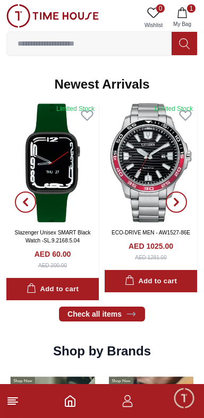
click at [12, 404] on line at bounding box center [11, 404] width 7 height 0
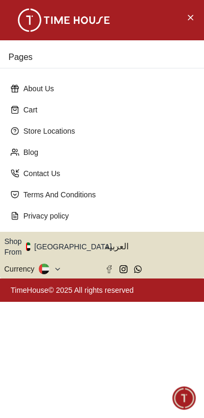
scroll to position [500, 0]
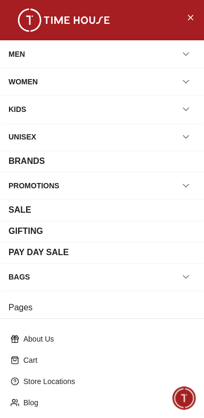
click at [151, 55] on div "MEN" at bounding box center [101, 54] width 187 height 19
click at [185, 55] on icon "button" at bounding box center [185, 54] width 5 height 3
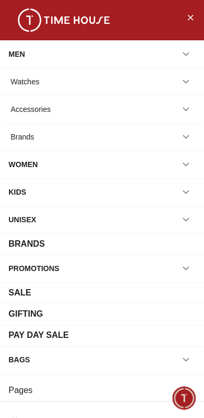
click at [187, 83] on icon "button" at bounding box center [185, 81] width 11 height 11
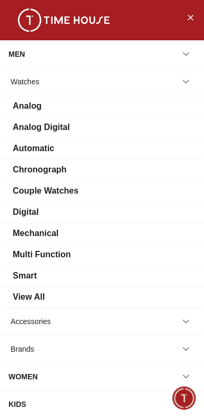
click at [161, 303] on div "View All" at bounding box center [101, 297] width 187 height 13
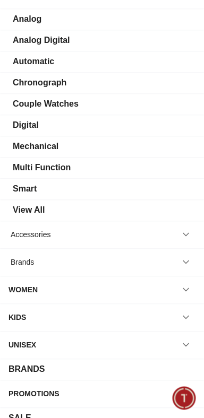
scroll to position [84, 0]
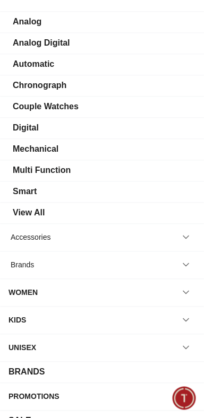
click at [154, 219] on div "View All" at bounding box center [101, 212] width 187 height 13
click at [158, 219] on div "View All" at bounding box center [101, 212] width 187 height 13
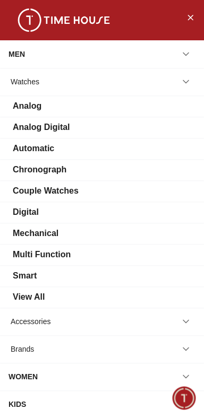
scroll to position [0, 0]
click at [149, 219] on div "Digital" at bounding box center [101, 212] width 187 height 13
click at [156, 219] on div "Digital" at bounding box center [101, 212] width 187 height 13
click at [192, 18] on icon "Close Menu" at bounding box center [190, 17] width 8 height 13
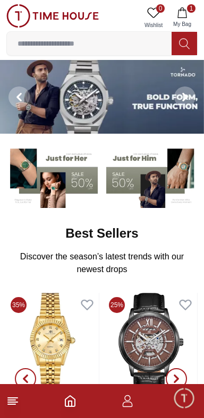
click at [12, 404] on line at bounding box center [11, 404] width 7 height 0
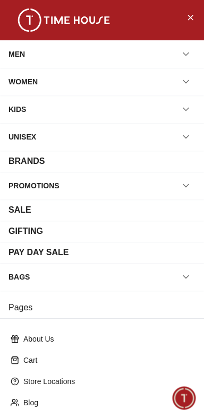
click at [118, 61] on div "MEN" at bounding box center [101, 54] width 187 height 19
click at [187, 55] on icon "button" at bounding box center [185, 54] width 11 height 11
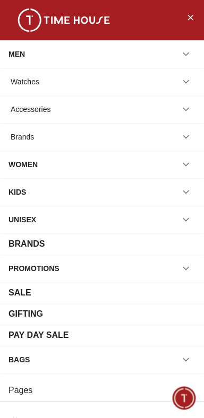
click at [29, 80] on div "Watches" at bounding box center [25, 81] width 29 height 19
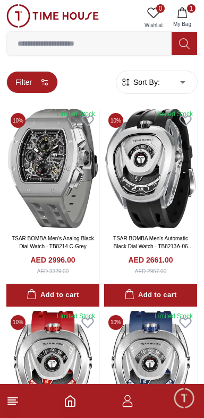
click at [52, 88] on button "Filter" at bounding box center [31, 82] width 51 height 22
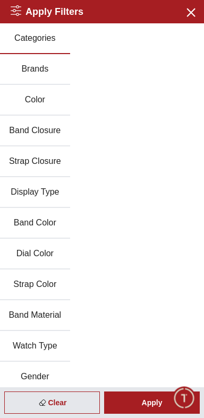
click at [38, 69] on button "Brands" at bounding box center [35, 69] width 70 height 31
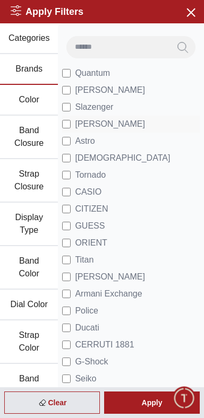
click at [132, 128] on span "[PERSON_NAME]" at bounding box center [110, 124] width 70 height 13
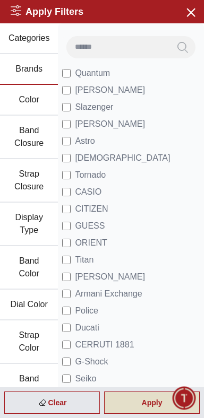
click at [150, 403] on div "Apply" at bounding box center [151, 402] width 95 height 22
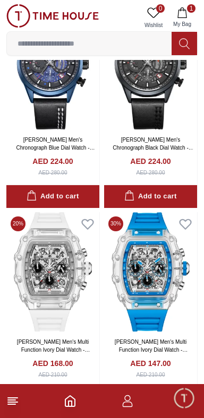
scroll to position [705, 0]
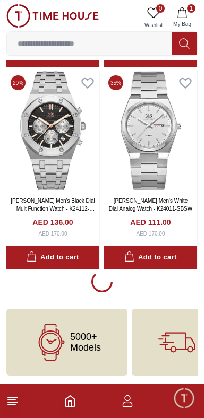
scroll to position [1929, 0]
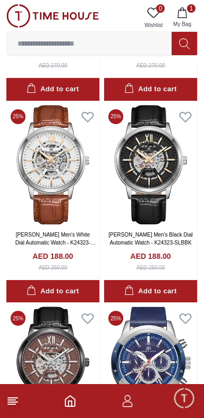
scroll to position [3234, 0]
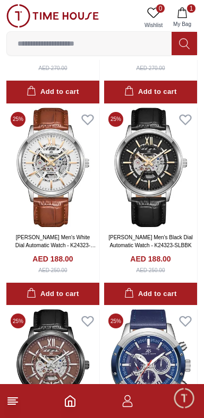
click at [13, 398] on line at bounding box center [13, 398] width 10 height 0
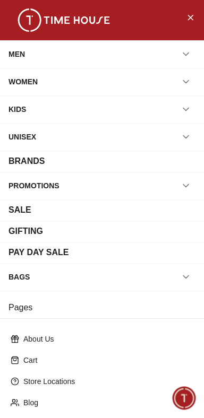
click at [184, 54] on icon "button" at bounding box center [185, 54] width 5 height 3
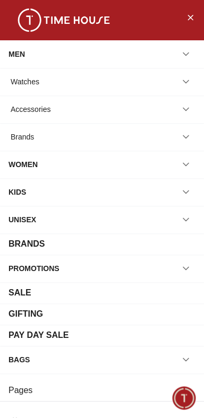
click at [139, 80] on div "Watches" at bounding box center [101, 81] width 187 height 19
click at [26, 77] on div "Watches" at bounding box center [25, 81] width 29 height 19
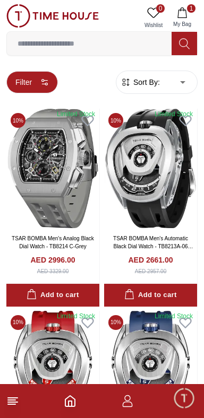
click at [44, 79] on icon "button" at bounding box center [44, 82] width 8 height 8
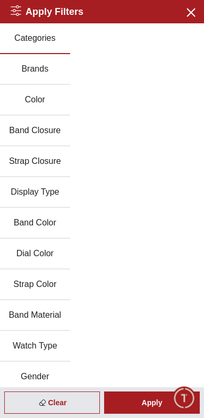
click at [48, 75] on button "Brands" at bounding box center [35, 69] width 70 height 31
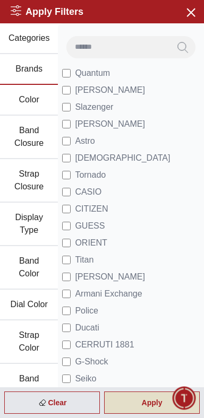
click at [147, 398] on div "Apply" at bounding box center [151, 402] width 95 height 22
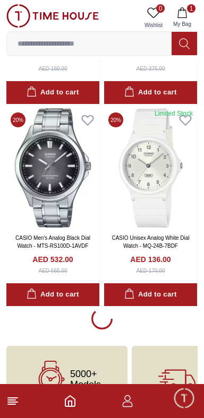
scroll to position [1853, 0]
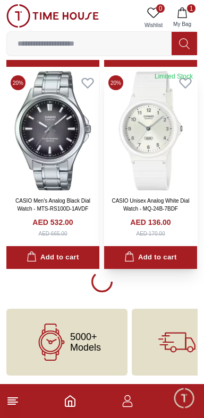
scroll to position [1929, 0]
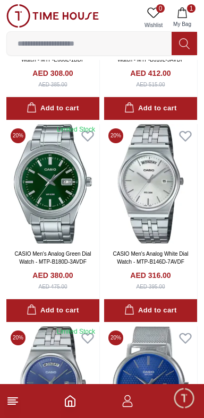
scroll to position [2410, 0]
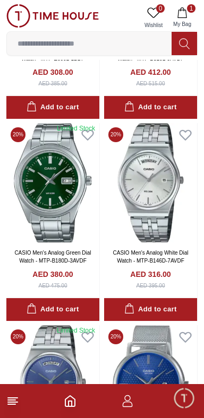
click at [16, 396] on icon at bounding box center [12, 401] width 13 height 13
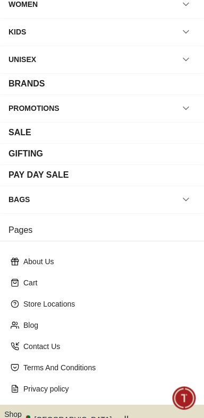
scroll to position [151, 0]
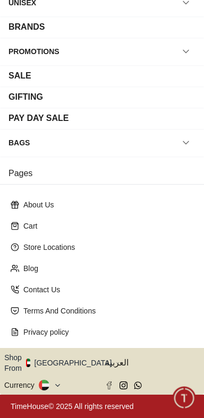
click at [67, 362] on button "Shop From [GEOGRAPHIC_DATA]" at bounding box center [61, 362] width 115 height 21
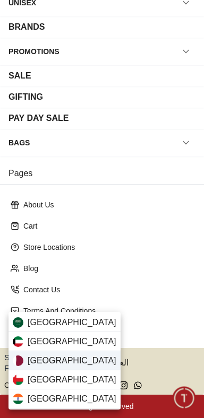
click at [31, 363] on span "[GEOGRAPHIC_DATA]" at bounding box center [72, 360] width 89 height 13
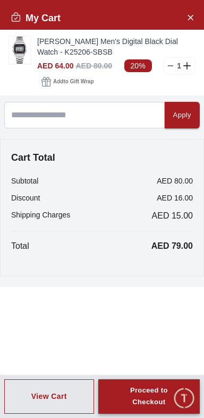
click at [151, 394] on div "Proceed to Checkout" at bounding box center [148, 397] width 63 height 24
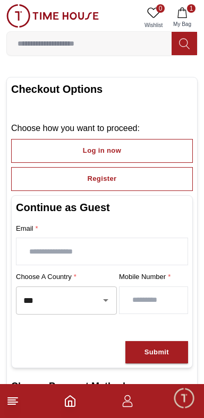
click at [105, 307] on icon "Open" at bounding box center [105, 300] width 13 height 13
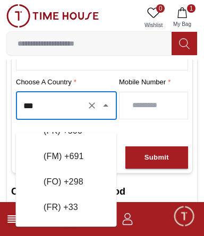
scroll to position [1802, 0]
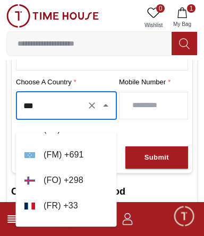
click at [59, 115] on input "***" at bounding box center [52, 106] width 62 height 19
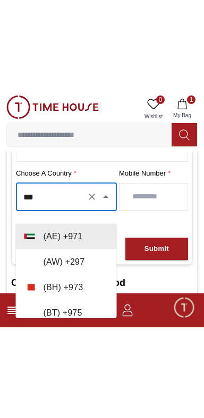
scroll to position [0, 0]
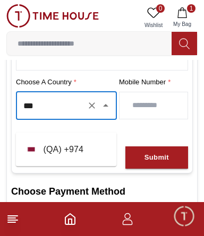
click at [71, 146] on li "( QA ) + 974" at bounding box center [66, 149] width 101 height 25
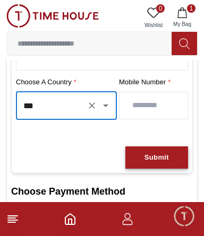
type input "***"
click at [166, 164] on div "Submit" at bounding box center [156, 158] width 24 height 12
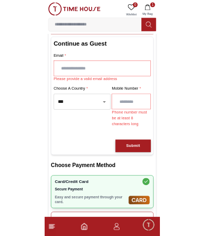
scroll to position [140, 0]
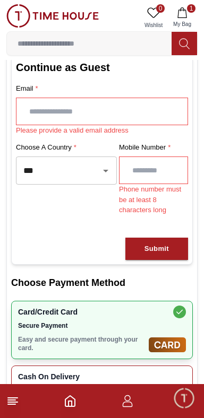
click at [152, 125] on input "text" at bounding box center [101, 111] width 171 height 27
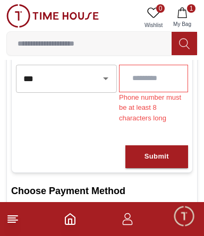
scroll to position [236, 0]
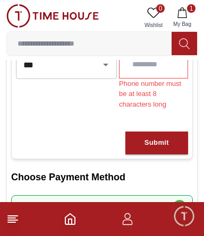
type input "**********"
click at [172, 78] on input "number" at bounding box center [153, 64] width 68 height 27
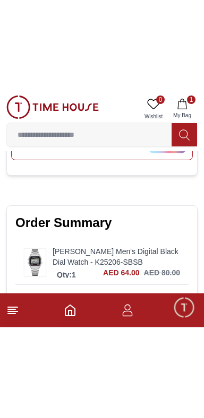
scroll to position [598, 0]
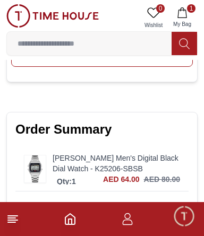
type input "********"
click at [13, 220] on line at bounding box center [13, 220] width 10 height 0
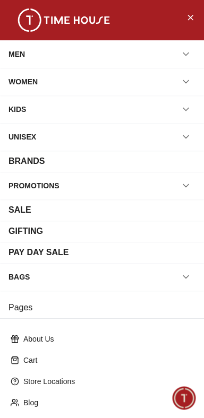
scroll to position [151, 0]
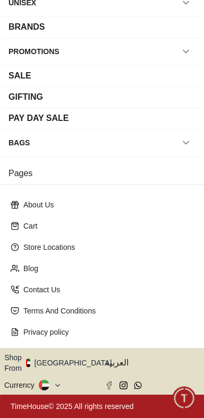
click at [86, 369] on button "Shop From [GEOGRAPHIC_DATA]" at bounding box center [61, 362] width 115 height 21
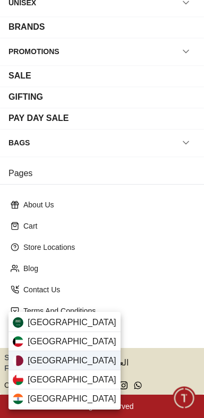
click at [68, 357] on div "[GEOGRAPHIC_DATA]" at bounding box center [64, 360] width 112 height 19
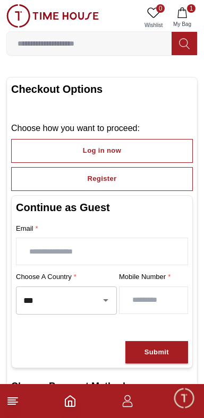
click at [11, 399] on icon at bounding box center [12, 401] width 13 height 13
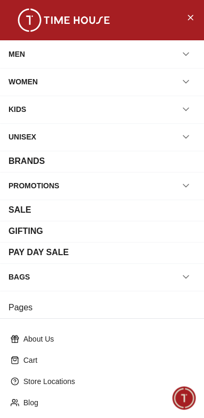
scroll to position [151, 0]
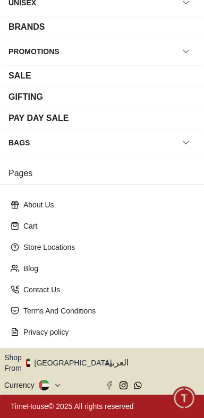
click at [79, 366] on button "Shop From [GEOGRAPHIC_DATA]" at bounding box center [61, 362] width 115 height 21
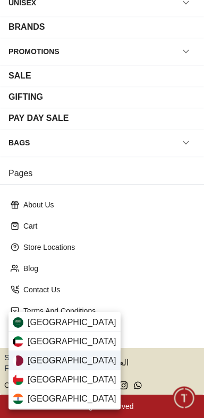
click at [66, 362] on div "[GEOGRAPHIC_DATA]" at bounding box center [64, 360] width 112 height 19
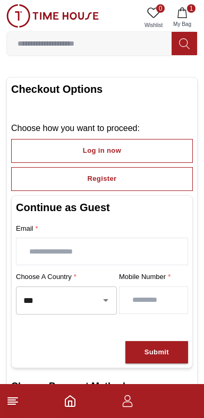
click at [180, 11] on icon "button" at bounding box center [182, 12] width 11 height 11
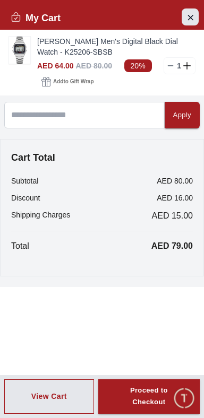
click at [187, 14] on icon "Close Account" at bounding box center [190, 17] width 8 height 13
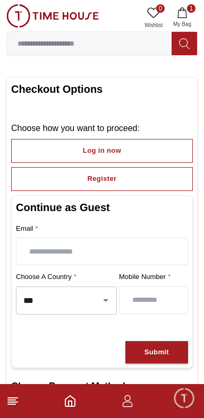
click at [180, 16] on icon "button" at bounding box center [182, 12] width 11 height 11
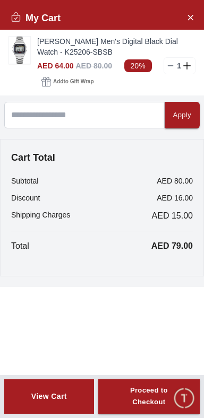
click at [54, 396] on div "View Cart" at bounding box center [49, 396] width 36 height 11
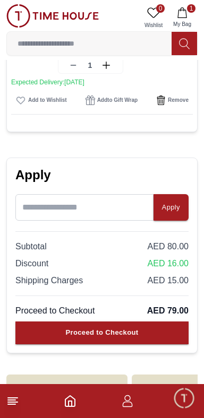
scroll to position [221, 0]
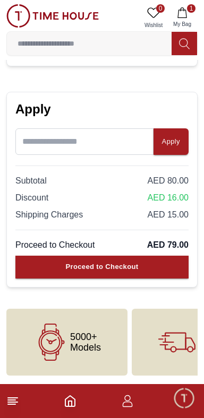
click at [13, 402] on line at bounding box center [13, 402] width 10 height 0
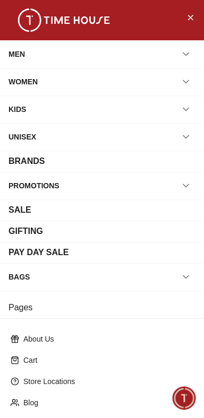
scroll to position [151, 0]
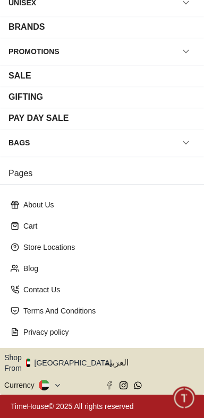
click at [85, 370] on button "Shop From [GEOGRAPHIC_DATA]" at bounding box center [61, 362] width 115 height 21
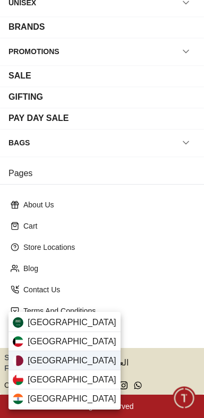
click at [69, 360] on div "[GEOGRAPHIC_DATA]" at bounding box center [64, 360] width 112 height 19
